Goal: Transaction & Acquisition: Download file/media

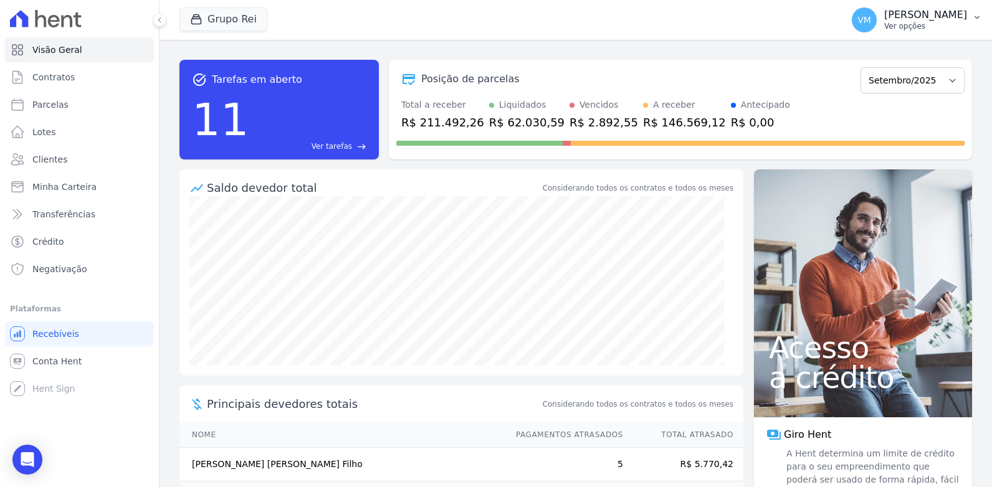
click at [915, 13] on p "[PERSON_NAME]" at bounding box center [926, 15] width 83 height 12
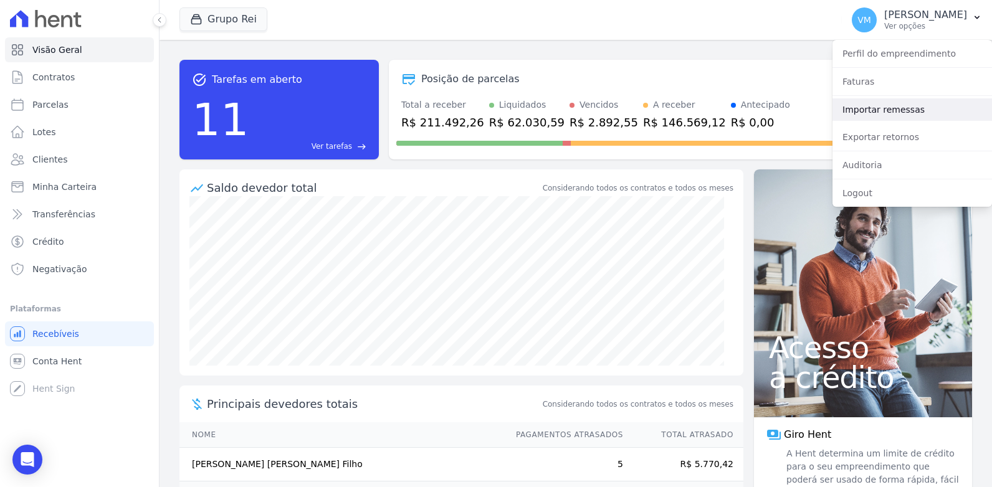
click at [853, 110] on link "Importar remessas" at bounding box center [913, 109] width 160 height 22
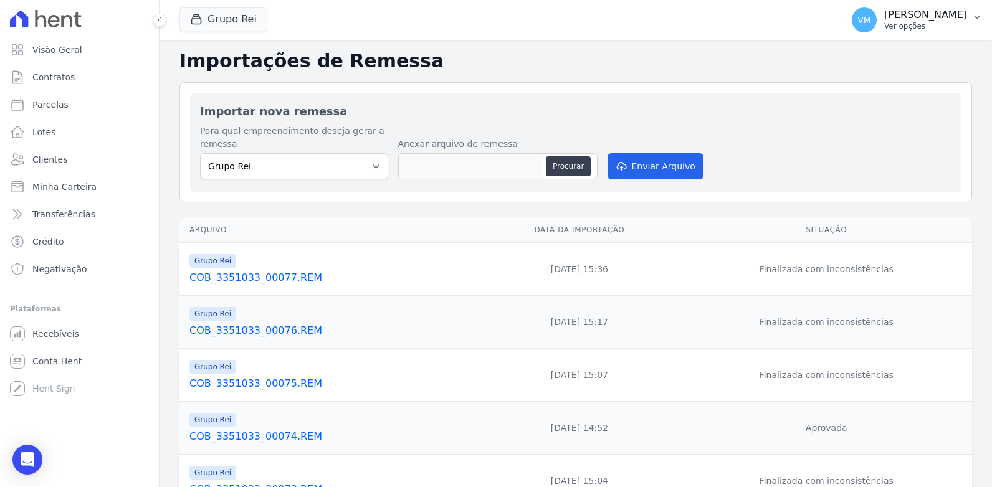
click at [907, 26] on p "Ver opções" at bounding box center [926, 26] width 83 height 10
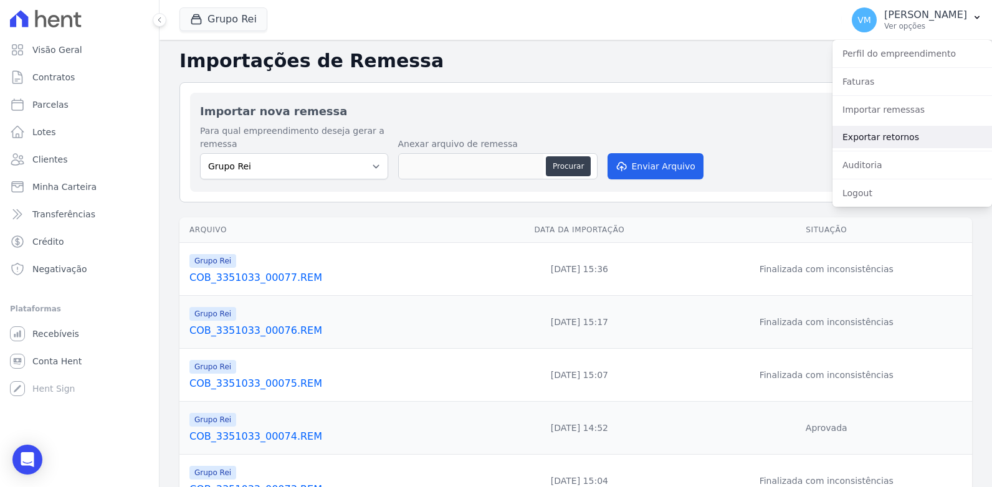
click at [890, 137] on link "Exportar retornos" at bounding box center [913, 137] width 160 height 22
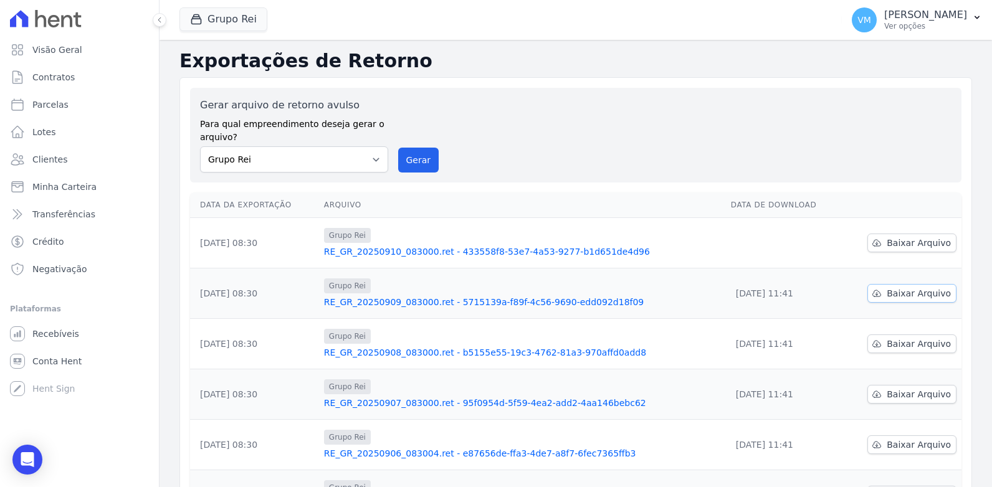
click at [904, 290] on span "Baixar Arquivo" at bounding box center [919, 293] width 64 height 12
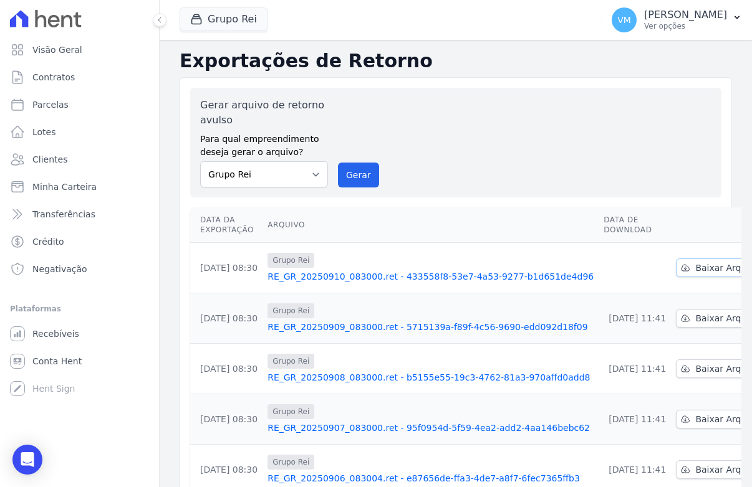
click at [695, 267] on span "Baixar Arquivo" at bounding box center [727, 268] width 64 height 12
